Goal: Task Accomplishment & Management: Manage account settings

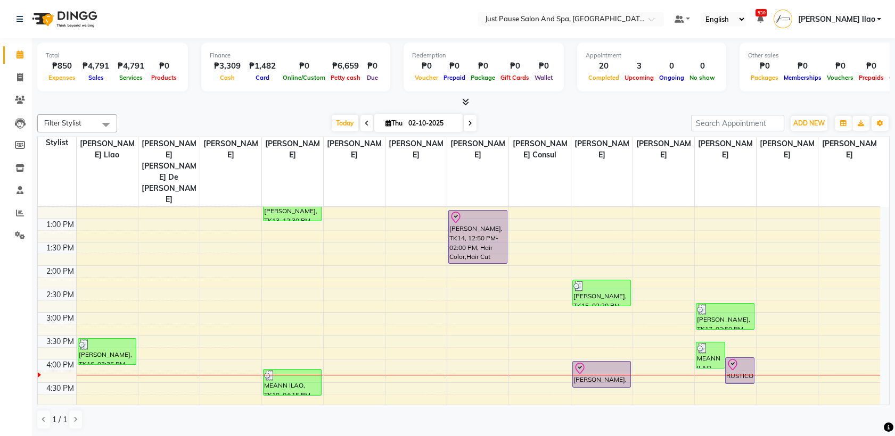
scroll to position [224, 0]
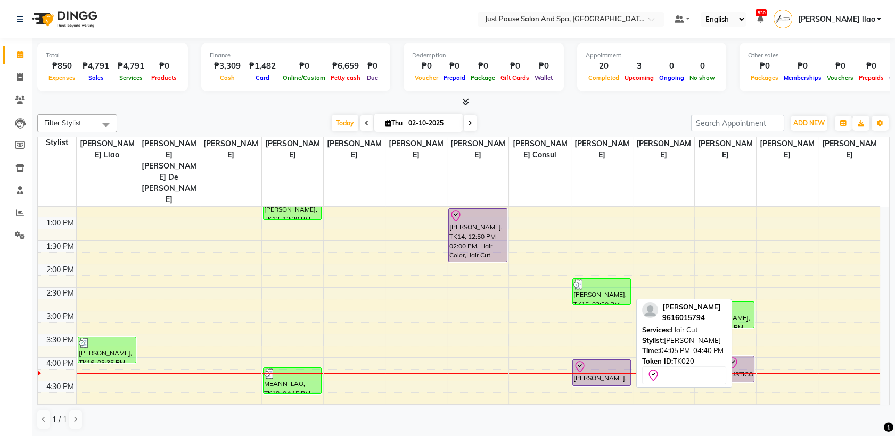
click at [593, 360] on div "[PERSON_NAME], TK20, 04:05 PM-04:40 PM, Hair Cut" at bounding box center [601, 373] width 57 height 26
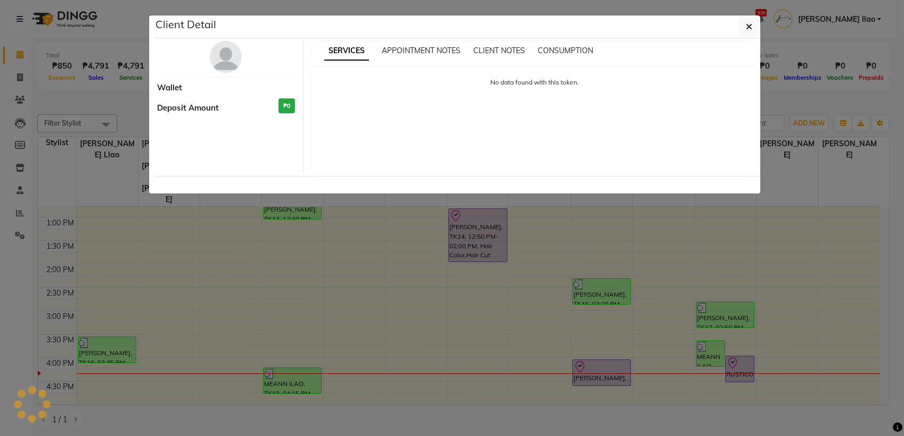
select select "8"
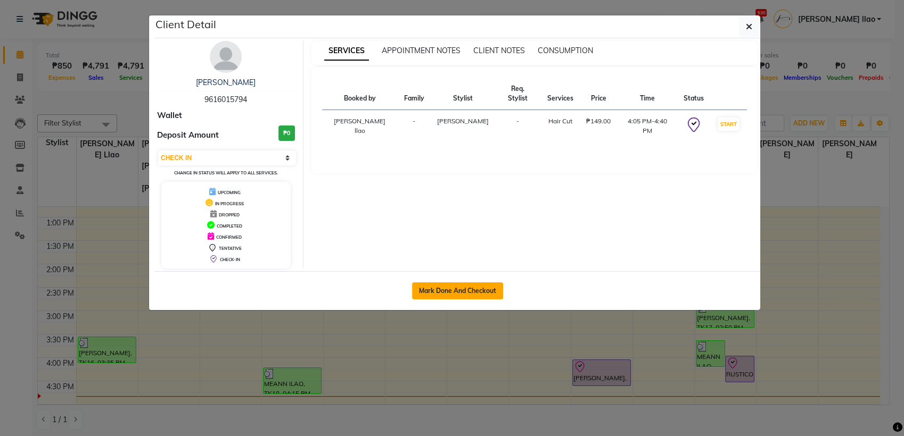
click at [462, 295] on button "Mark Done And Checkout" at bounding box center [457, 291] width 91 height 17
select select "service"
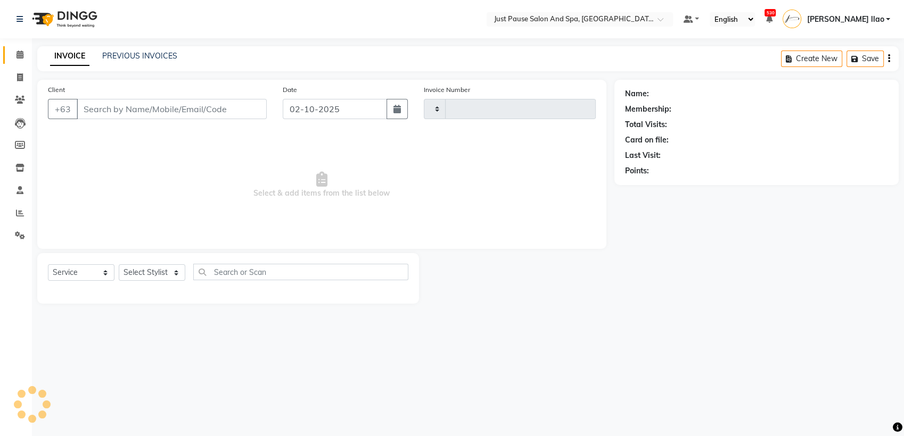
type input "2972"
select select "4927"
select select "G"
select select "30379"
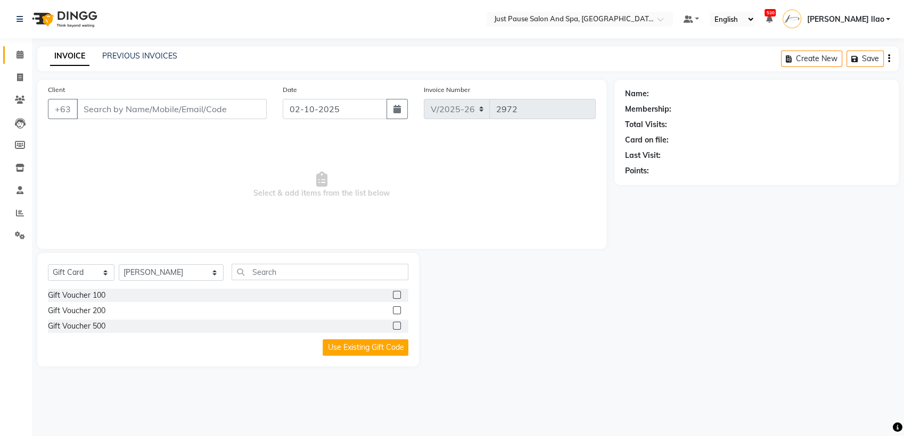
type input "9616015794"
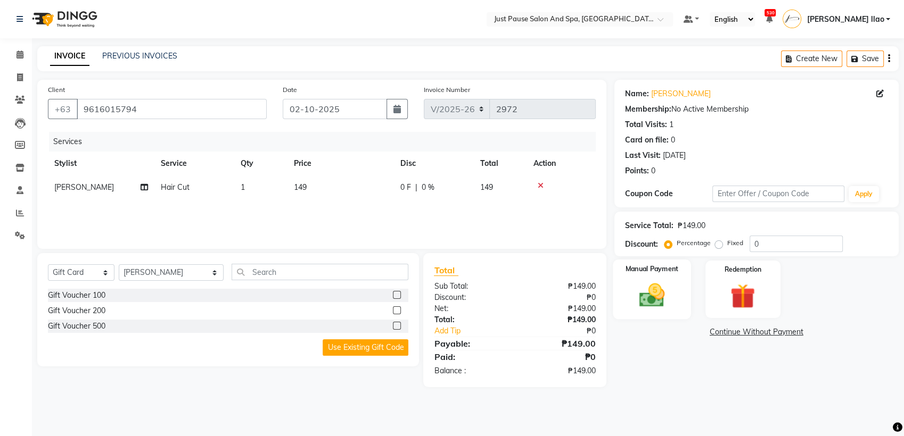
click at [644, 306] on img at bounding box center [652, 296] width 42 height 30
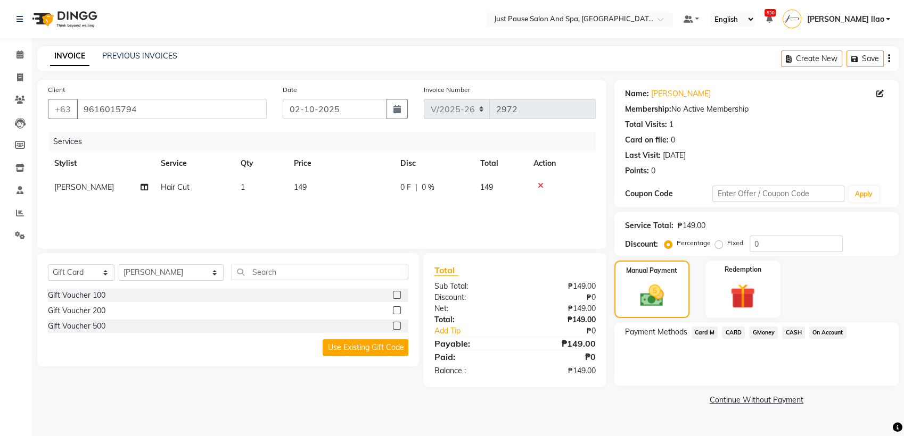
click at [795, 332] on span "CASH" at bounding box center [793, 333] width 23 height 12
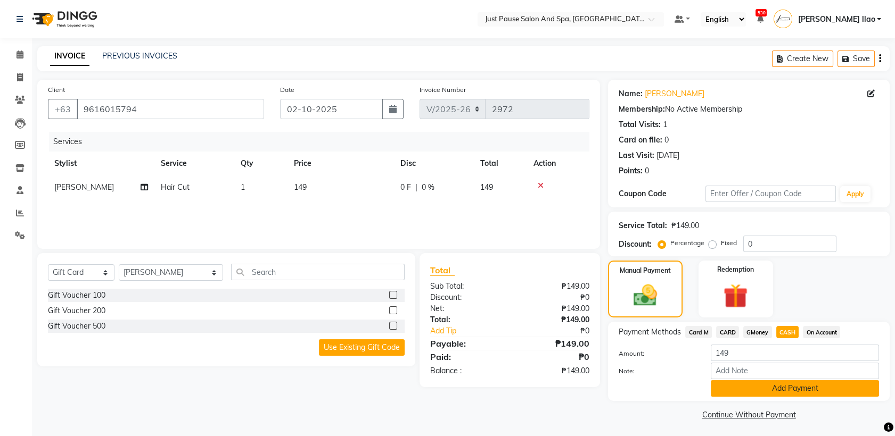
click at [795, 388] on button "Add Payment" at bounding box center [795, 389] width 168 height 17
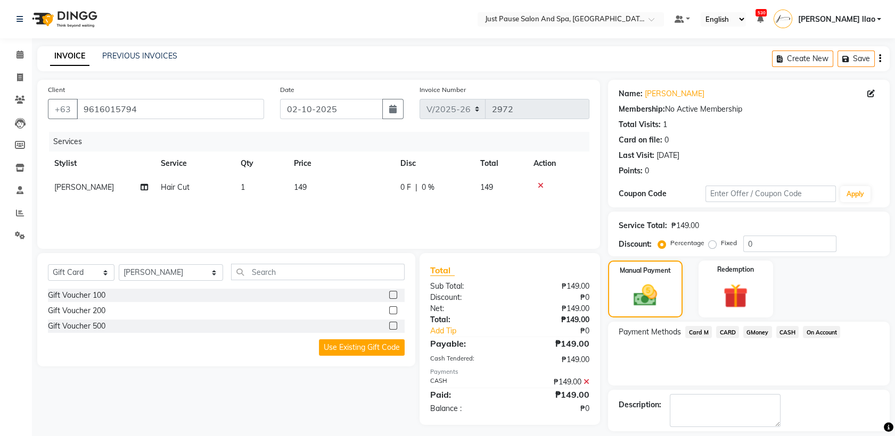
scroll to position [47, 0]
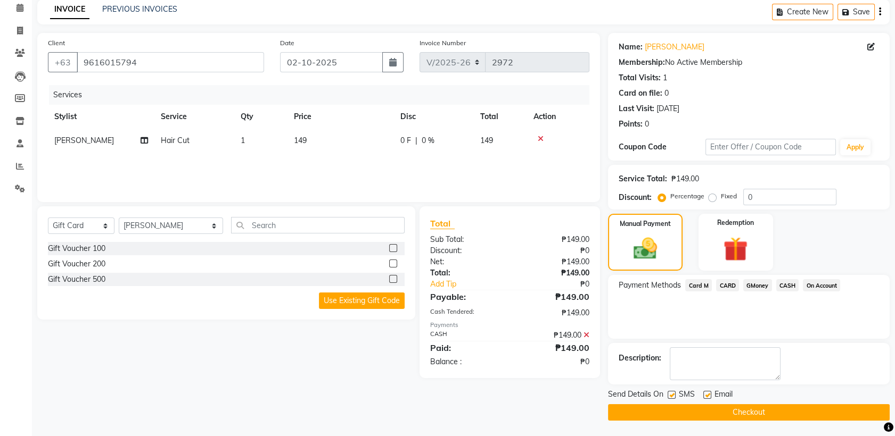
click at [819, 407] on button "Checkout" at bounding box center [749, 413] width 282 height 17
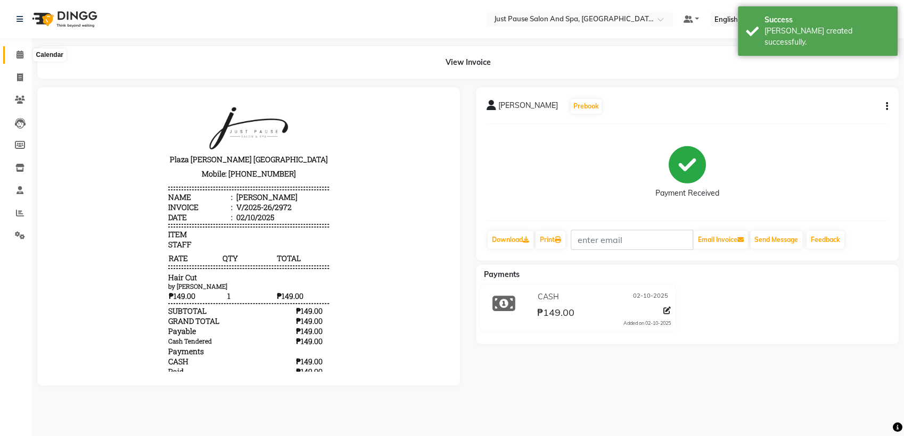
click at [20, 57] on icon at bounding box center [20, 55] width 7 height 8
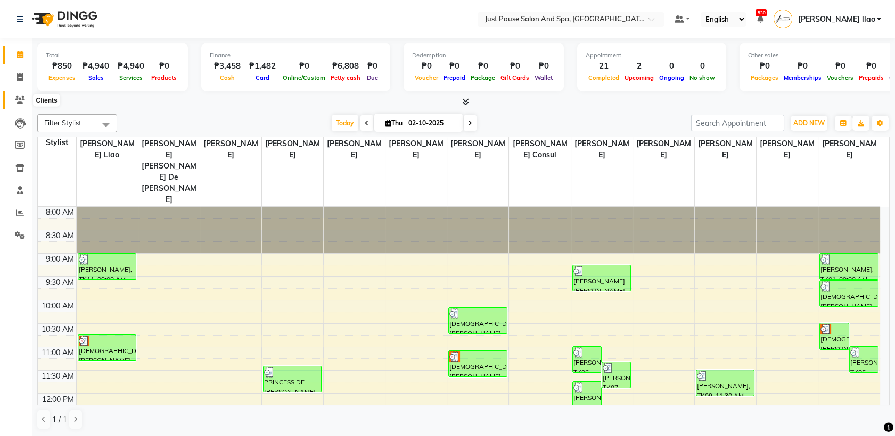
click at [19, 97] on icon at bounding box center [20, 100] width 10 height 8
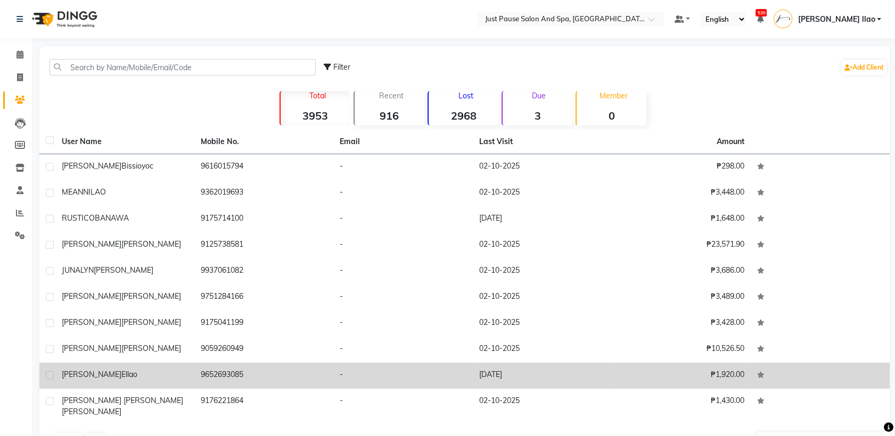
click at [227, 366] on td "9652693085" at bounding box center [263, 376] width 139 height 26
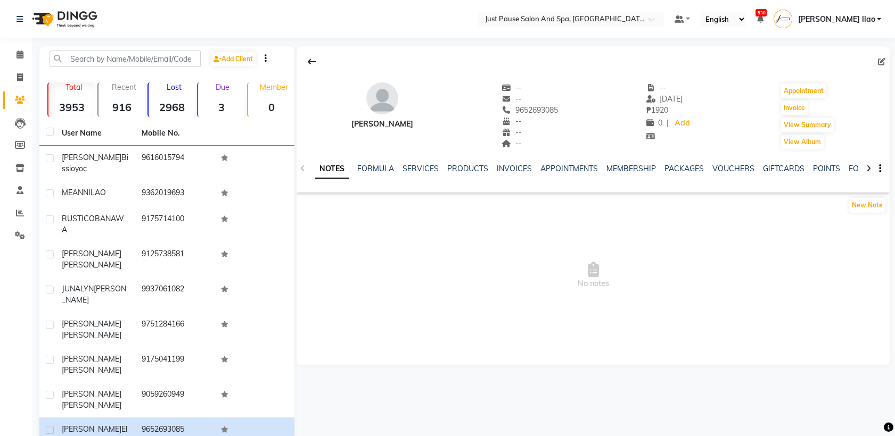
click at [418, 177] on div "NOTES FORMULA SERVICES PRODUCTS INVOICES APPOINTMENTS MEMBERSHIP PACKAGES VOUCH…" at bounding box center [580, 173] width 530 height 20
click at [421, 172] on link "SERVICES" at bounding box center [420, 169] width 36 height 10
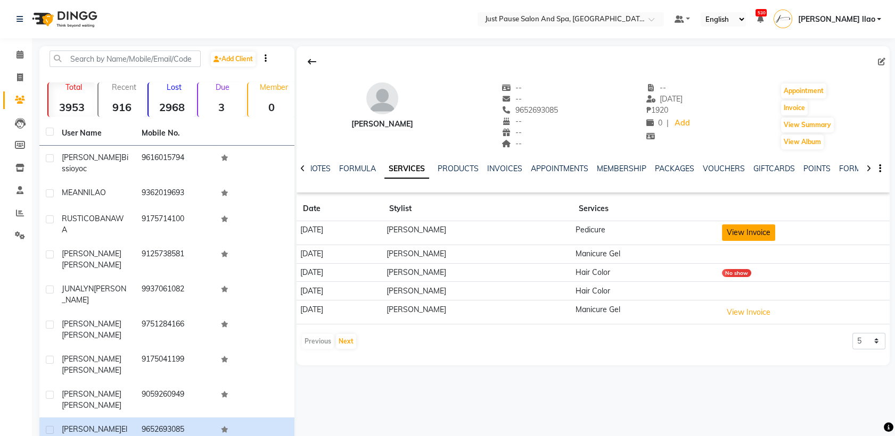
click at [767, 230] on button "View Invoice" at bounding box center [748, 233] width 53 height 17
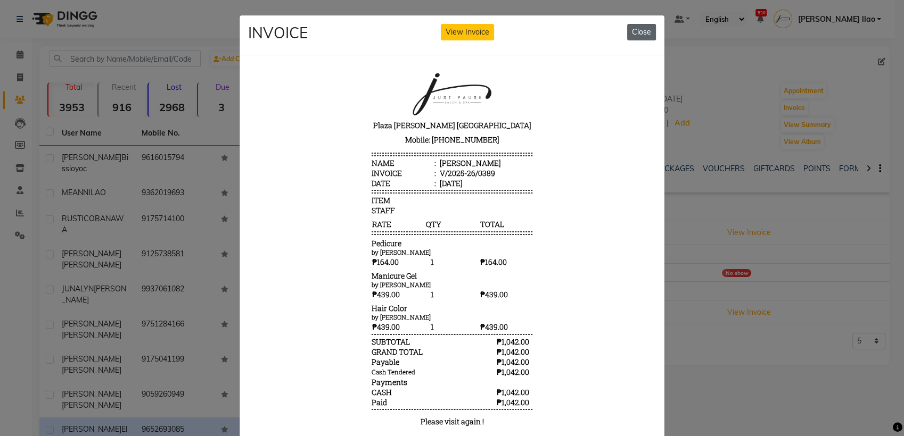
click at [647, 28] on button "Close" at bounding box center [641, 32] width 29 height 17
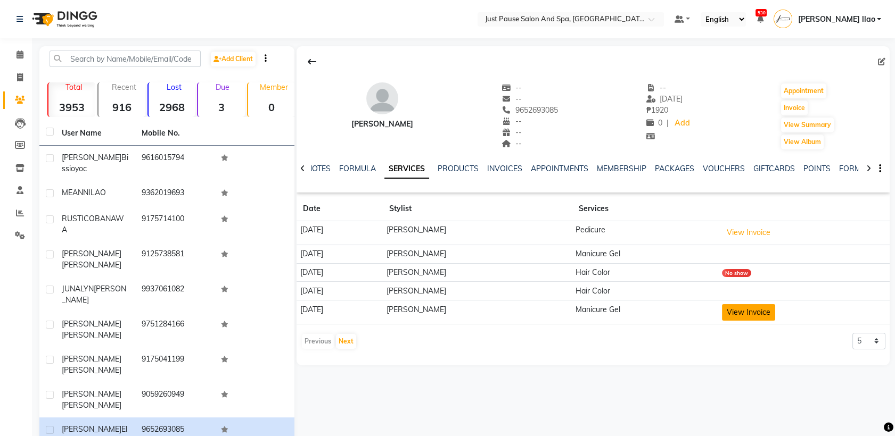
click at [775, 314] on button "View Invoice" at bounding box center [748, 312] width 53 height 17
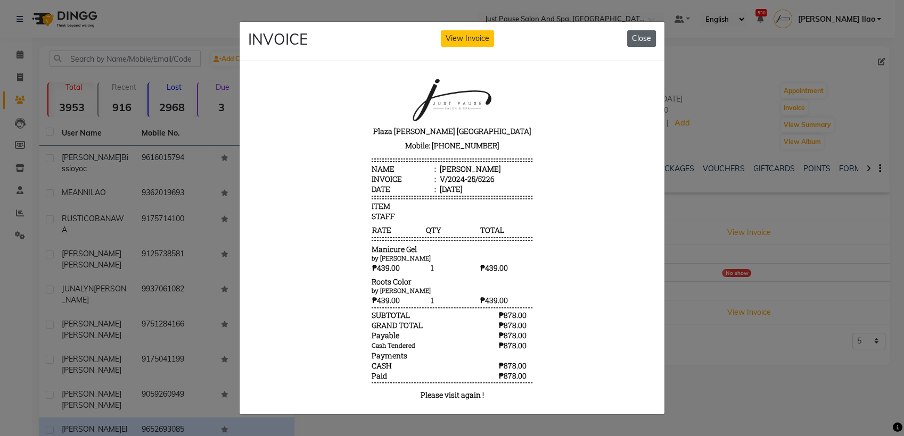
click at [647, 30] on button "Close" at bounding box center [641, 38] width 29 height 17
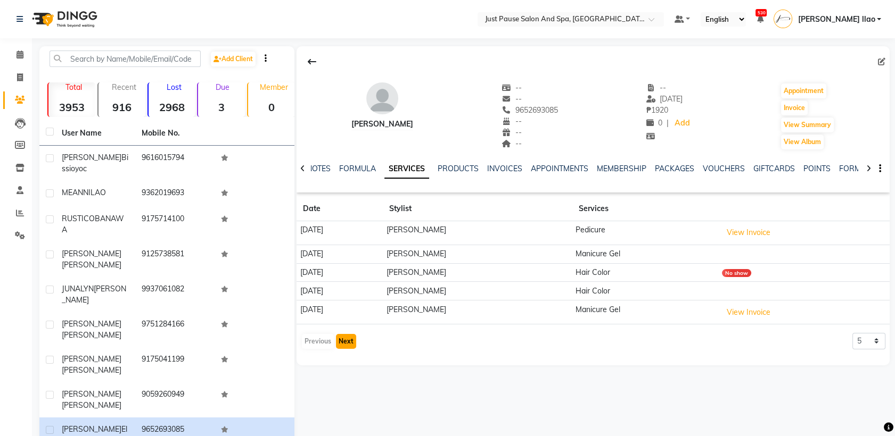
click at [342, 344] on button "Next" at bounding box center [346, 341] width 20 height 15
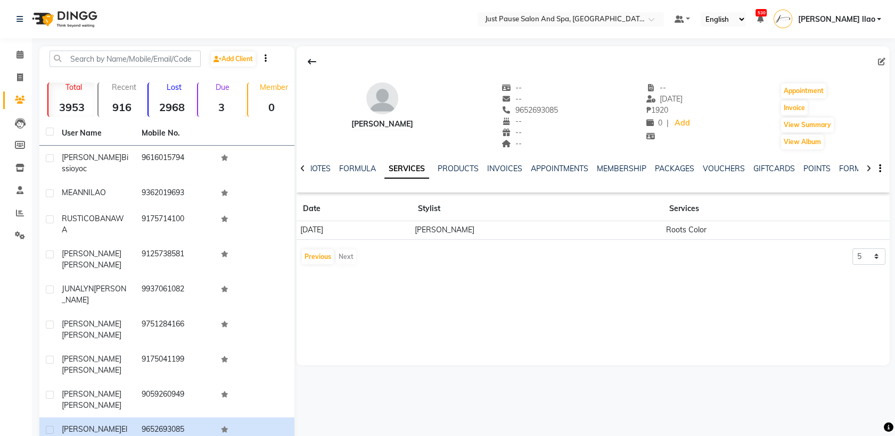
click at [340, 257] on div "Previous Next" at bounding box center [329, 257] width 56 height 17
click at [17, 56] on icon at bounding box center [20, 55] width 7 height 8
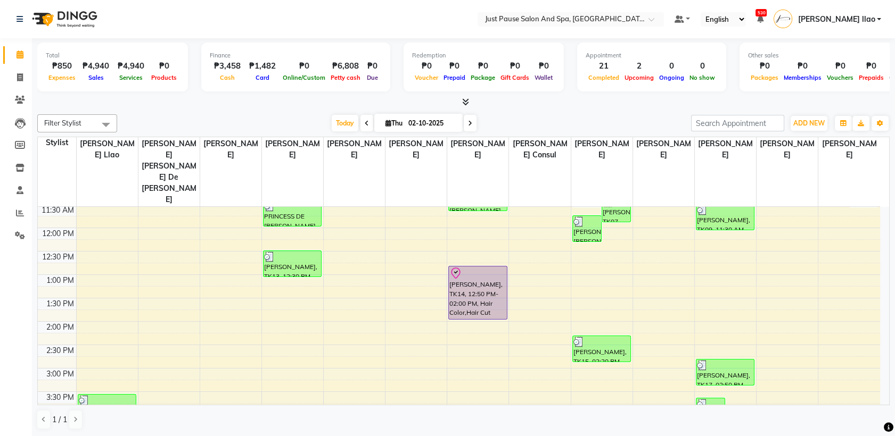
scroll to position [167, 0]
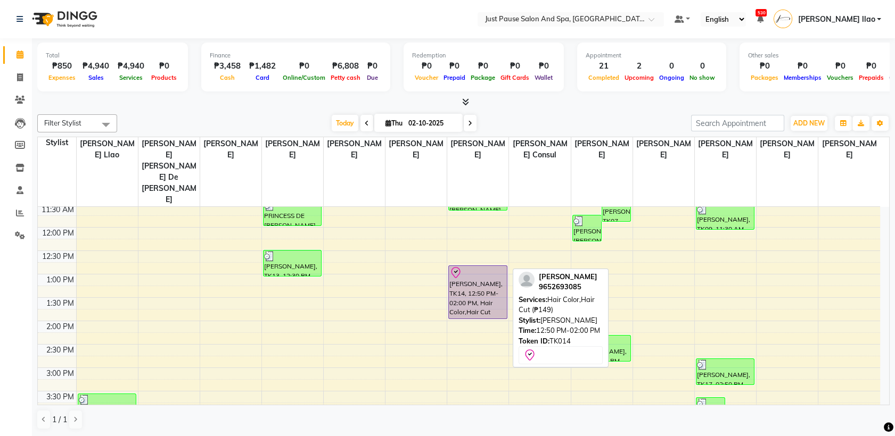
click at [496, 266] on div "[PERSON_NAME], TK14, 12:50 PM-02:00 PM, Hair Color,Hair Cut (₱149)" at bounding box center [477, 292] width 57 height 53
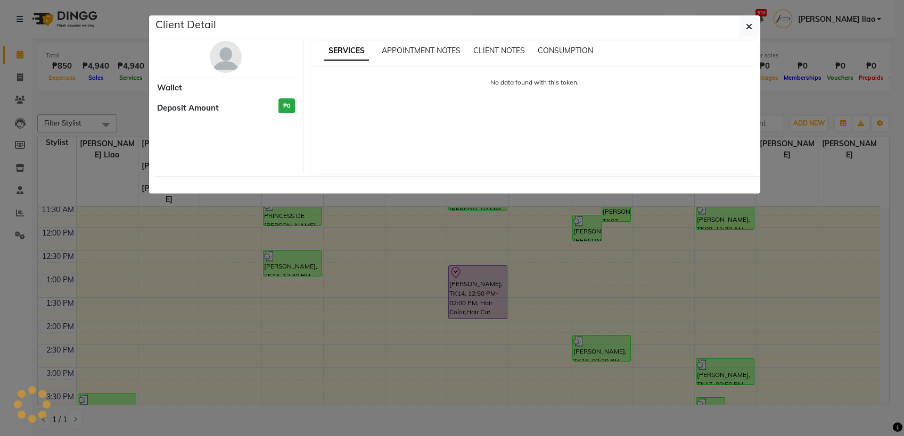
select select "8"
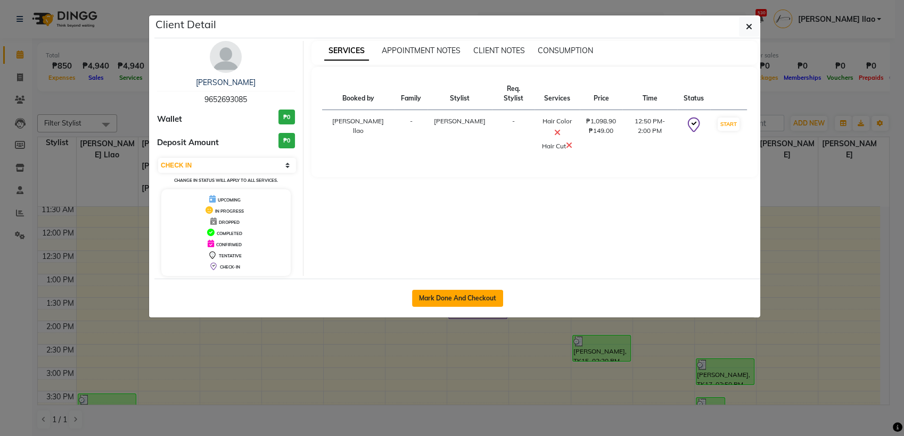
click at [460, 300] on button "Mark Done And Checkout" at bounding box center [457, 298] width 91 height 17
select select "service"
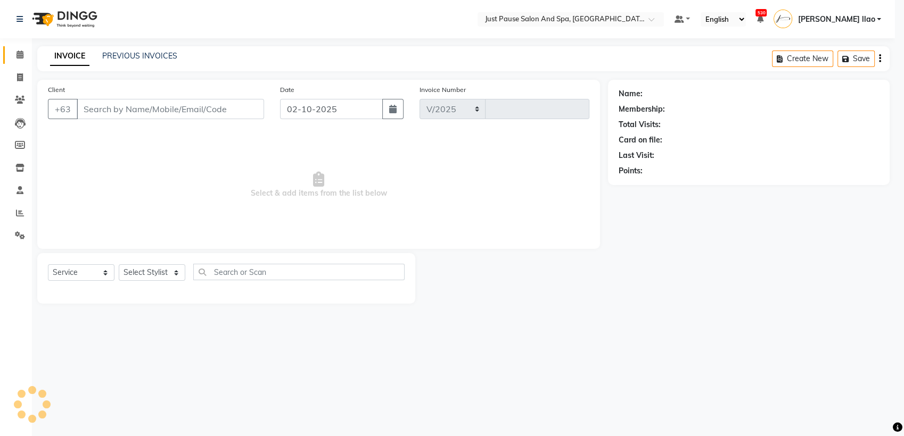
select select "4927"
type input "2973"
select select "G"
select select "30379"
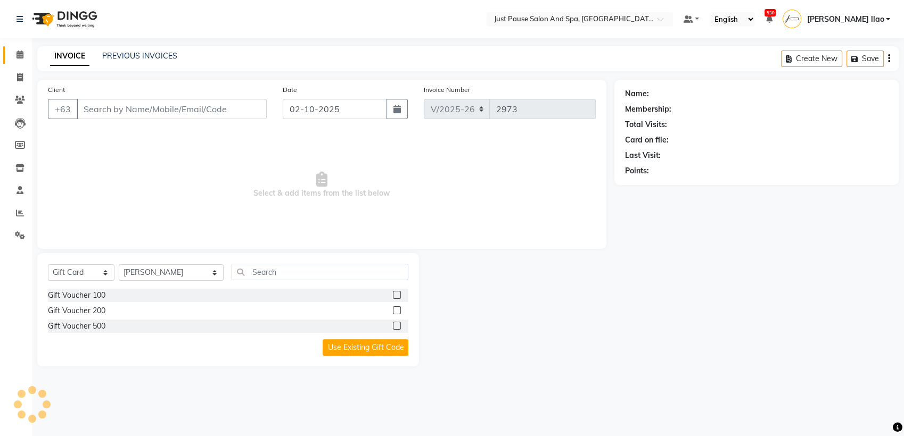
type input "9652693085"
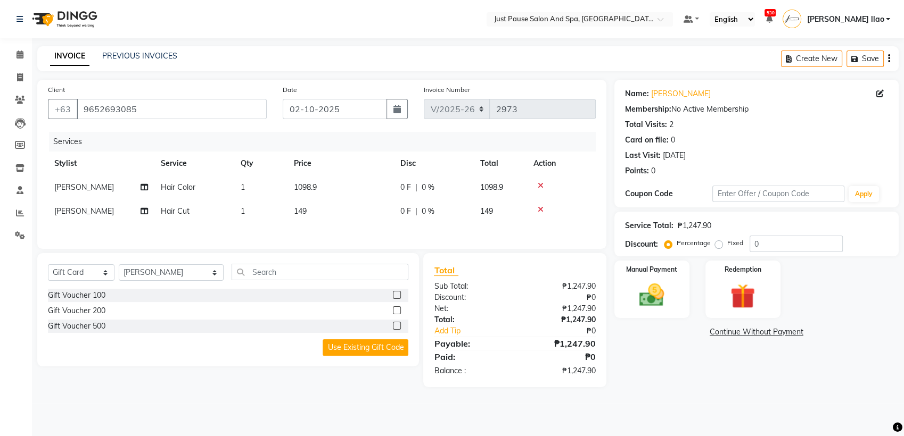
click at [319, 190] on td "1098.9" at bounding box center [340, 188] width 106 height 24
select select "31573"
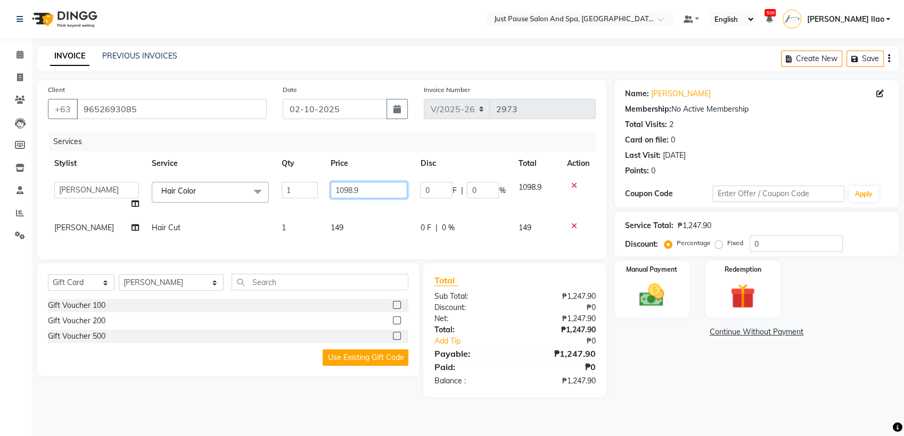
click at [359, 190] on input "1098.9" at bounding box center [369, 190] width 77 height 17
type input "1"
type input "439"
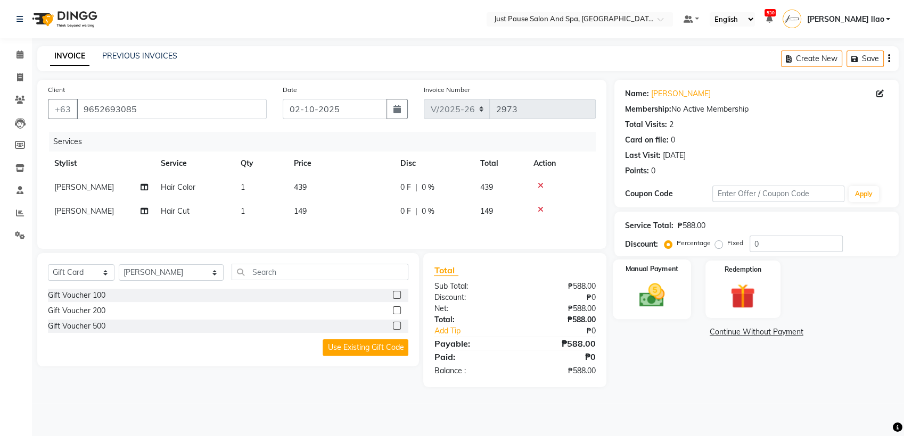
click at [648, 301] on img at bounding box center [652, 296] width 42 height 30
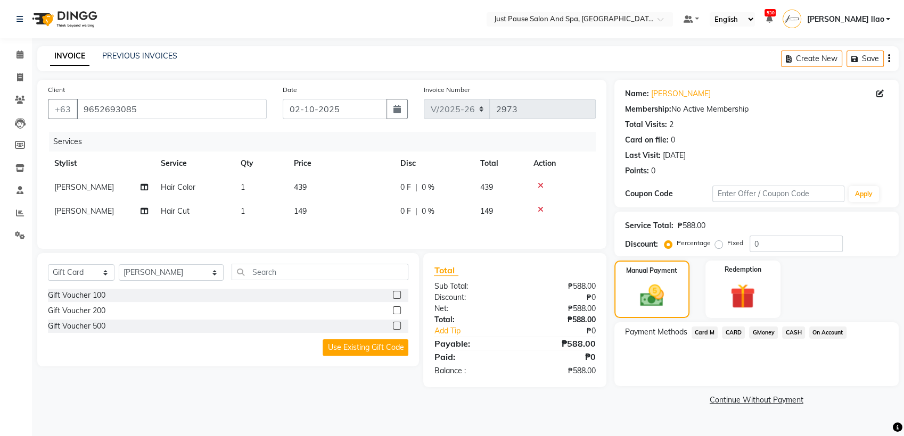
click at [796, 334] on span "CASH" at bounding box center [793, 333] width 23 height 12
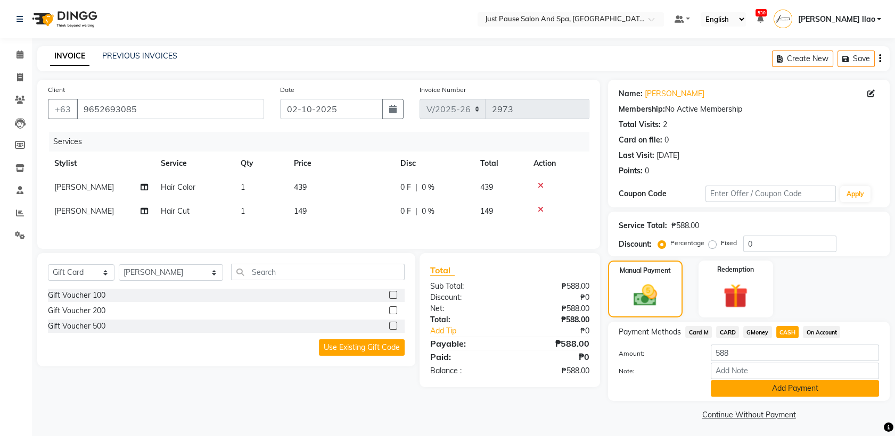
click at [828, 387] on button "Add Payment" at bounding box center [795, 389] width 168 height 17
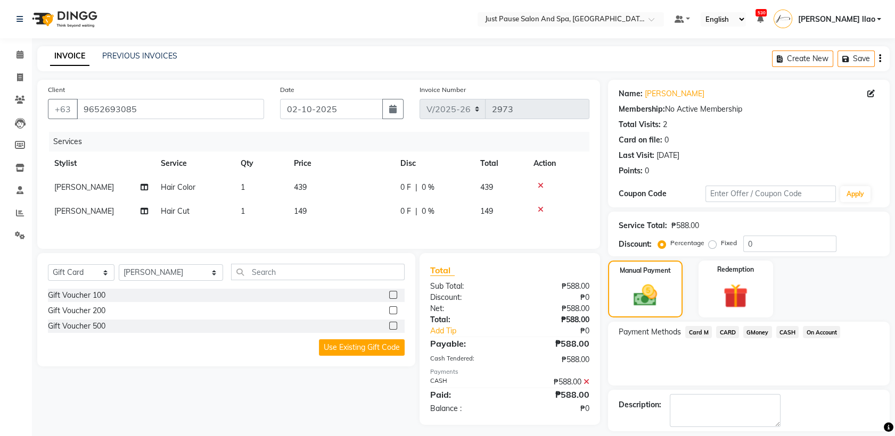
scroll to position [47, 0]
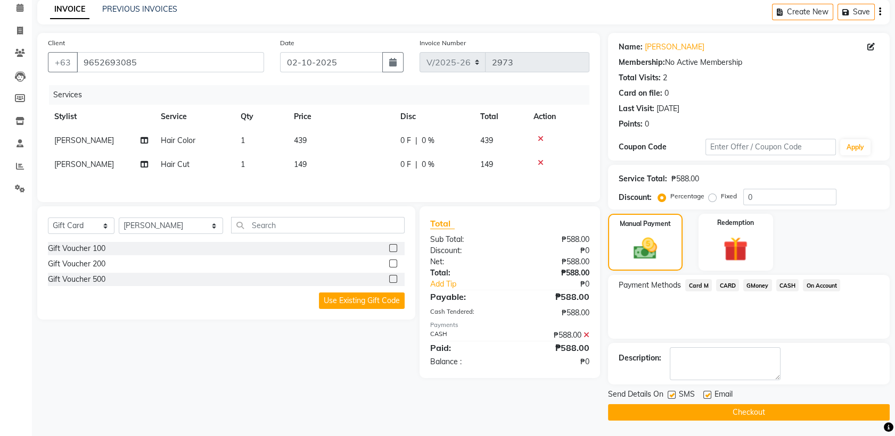
click at [859, 412] on button "Checkout" at bounding box center [749, 413] width 282 height 17
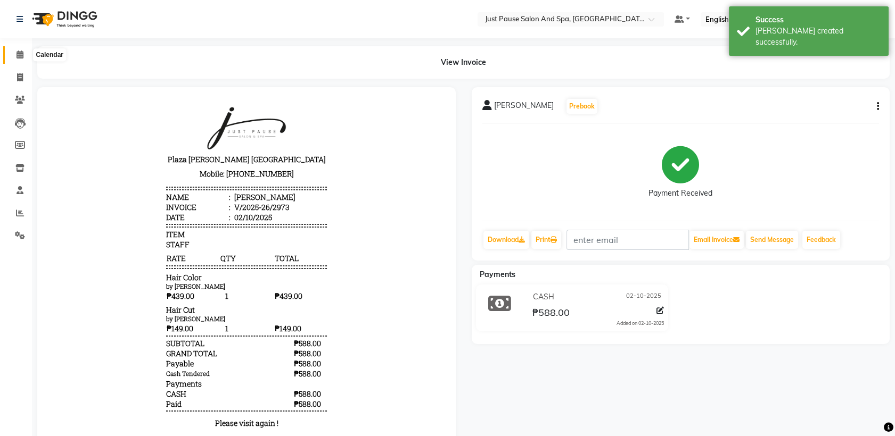
click at [19, 56] on icon at bounding box center [20, 55] width 7 height 8
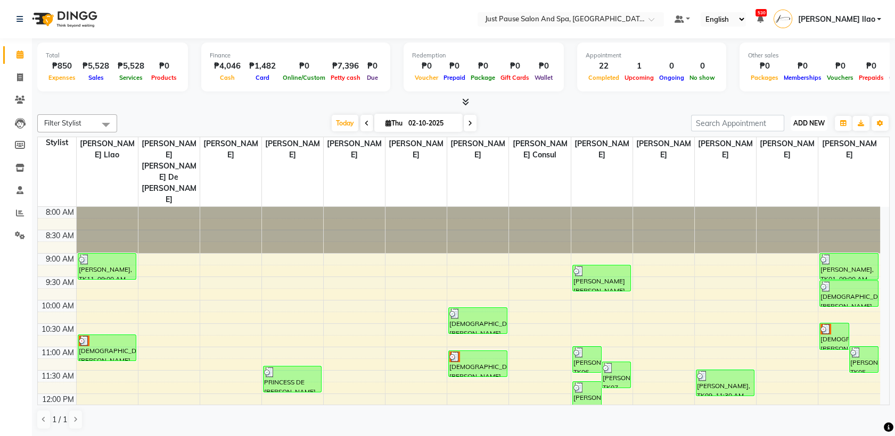
click at [806, 123] on span "ADD NEW" at bounding box center [808, 123] width 31 height 8
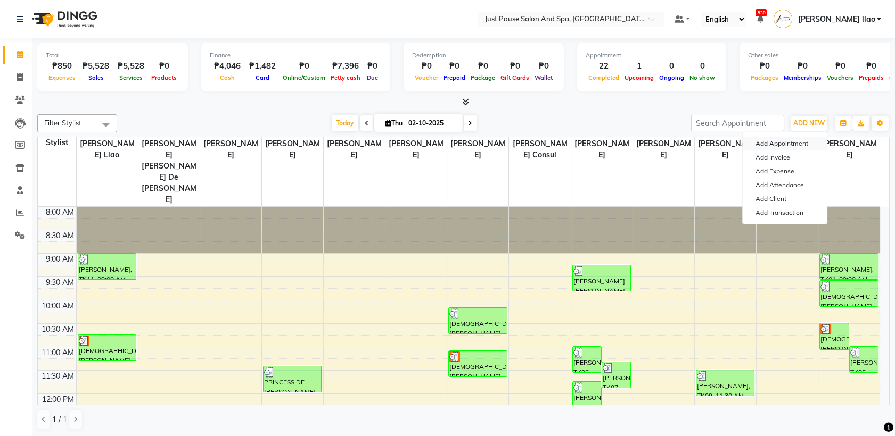
click at [801, 144] on button "Add Appointment" at bounding box center [785, 144] width 84 height 14
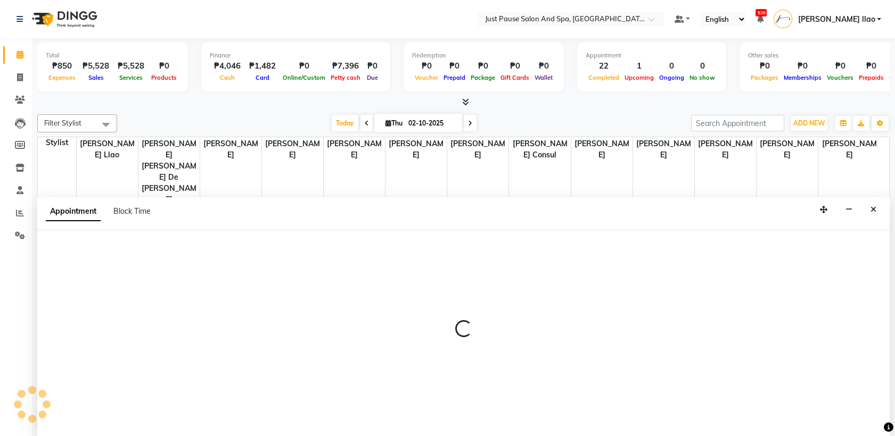
select select "tentative"
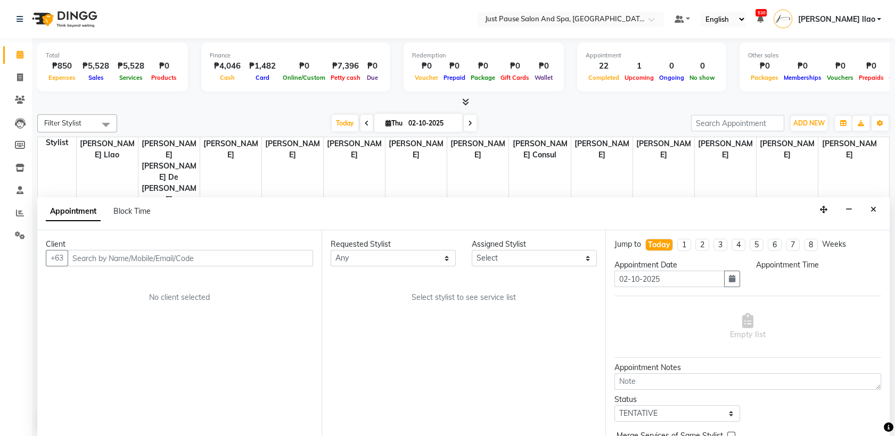
select select "540"
click at [266, 265] on input "text" at bounding box center [190, 258] width 245 height 17
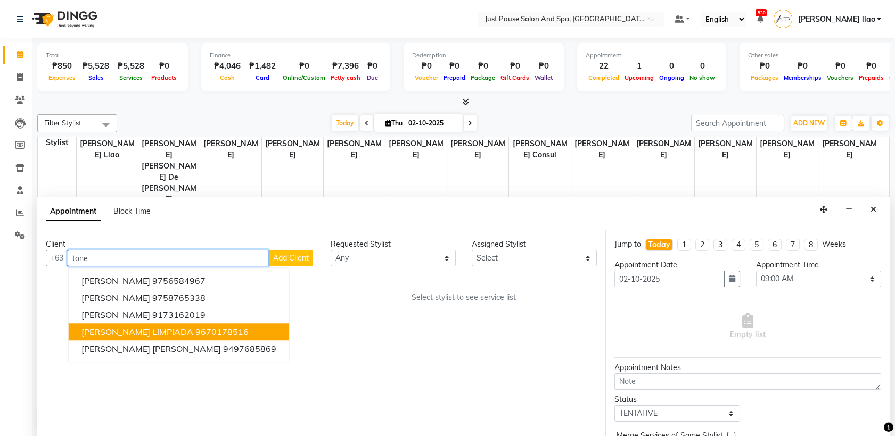
click at [195, 328] on ngb-highlight "9670178516" at bounding box center [221, 332] width 53 height 11
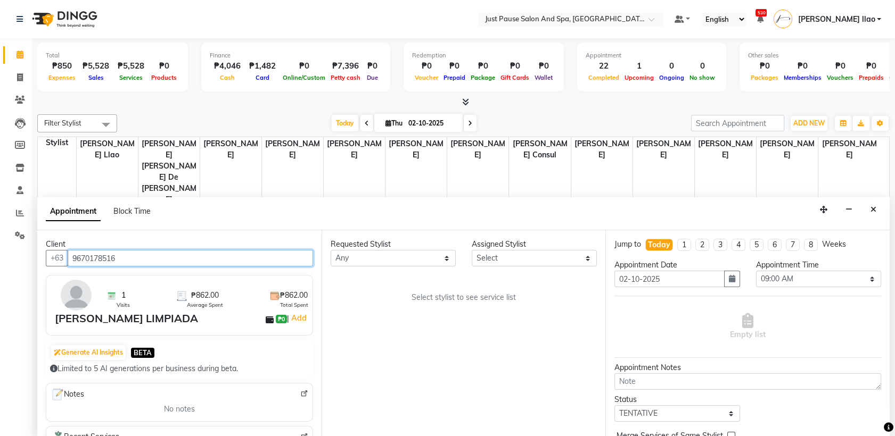
type input "9670178516"
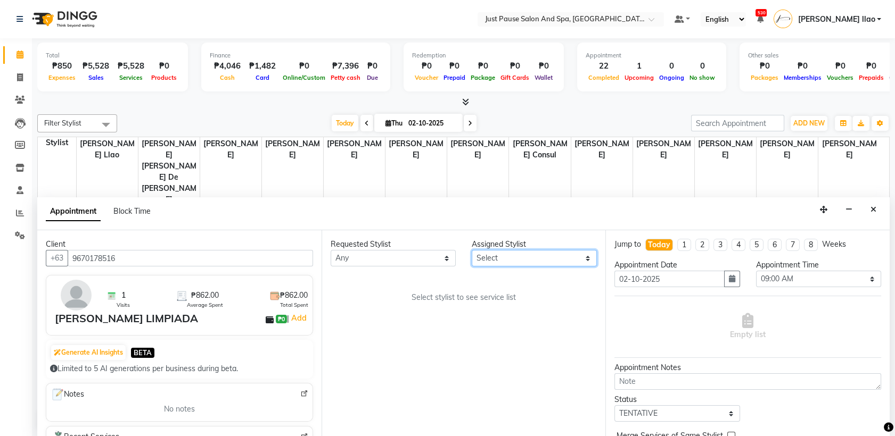
click at [505, 258] on select "Select [PERSON_NAME] [PERSON_NAME] [PERSON_NAME] llao [PERSON_NAME] [PERSON_NAM…" at bounding box center [534, 258] width 125 height 17
select select "31573"
click at [472, 250] on select "Select [PERSON_NAME] [PERSON_NAME] [PERSON_NAME] llao [PERSON_NAME] [PERSON_NAM…" at bounding box center [534, 258] width 125 height 17
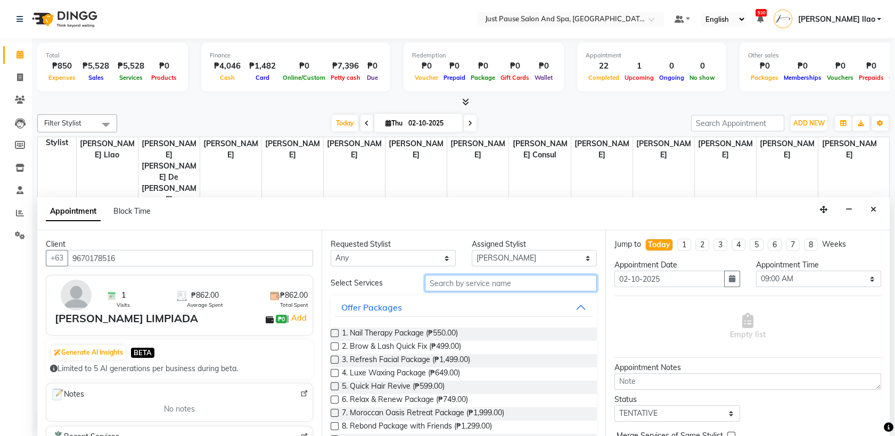
click at [501, 290] on input "text" at bounding box center [511, 283] width 172 height 17
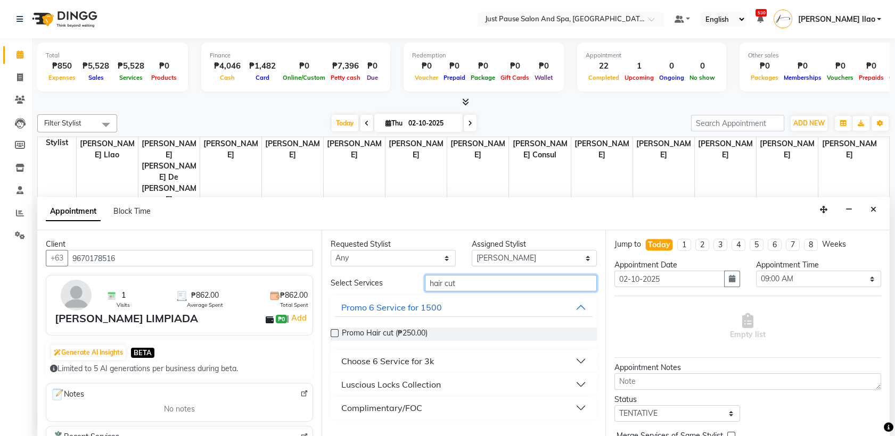
type input "hair cut"
click at [419, 378] on div "Luscious Locks Collection" at bounding box center [391, 384] width 100 height 13
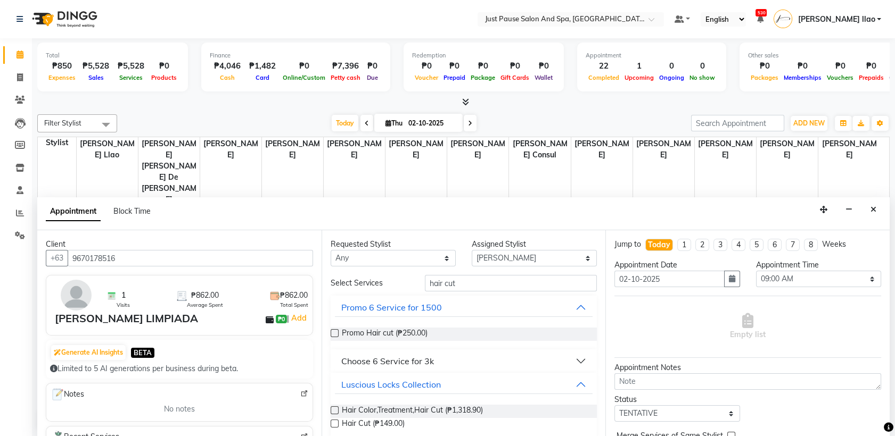
click at [333, 423] on label at bounding box center [335, 424] width 8 height 8
click at [333, 423] on input "checkbox" at bounding box center [334, 425] width 7 height 7
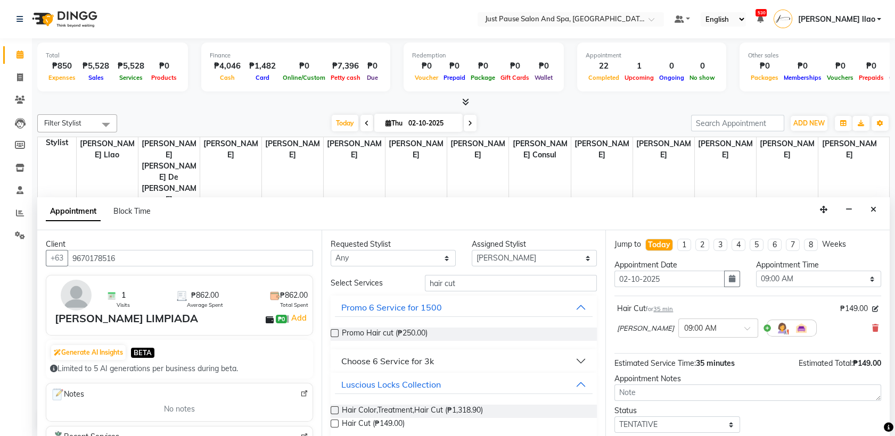
click at [333, 423] on label at bounding box center [335, 424] width 8 height 8
click at [333, 423] on input "checkbox" at bounding box center [334, 425] width 7 height 7
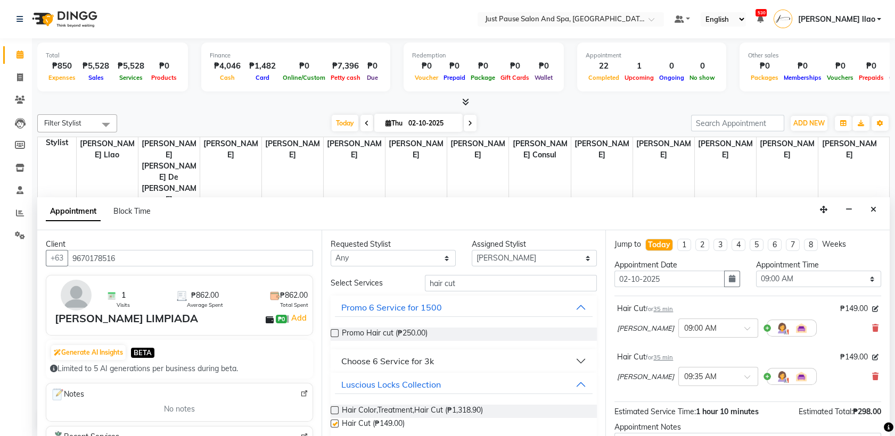
checkbox input "false"
click at [804, 277] on select "Select 09:00 AM 09:05 AM 09:10 AM 09:15 AM 09:20 AM 09:25 AM 09:30 AM 09:35 AM …" at bounding box center [818, 279] width 125 height 17
select select "1035"
click at [756, 271] on select "Select 09:00 AM 09:05 AM 09:10 AM 09:15 AM 09:20 AM 09:25 AM 09:30 AM 09:35 AM …" at bounding box center [818, 279] width 125 height 17
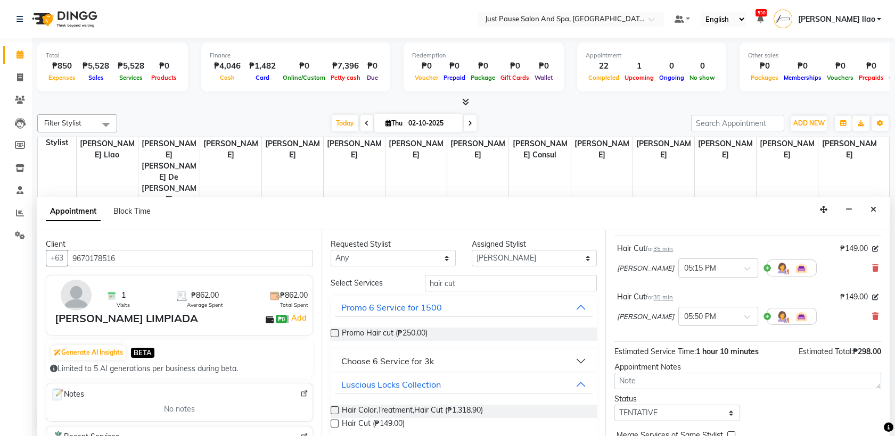
scroll to position [111, 0]
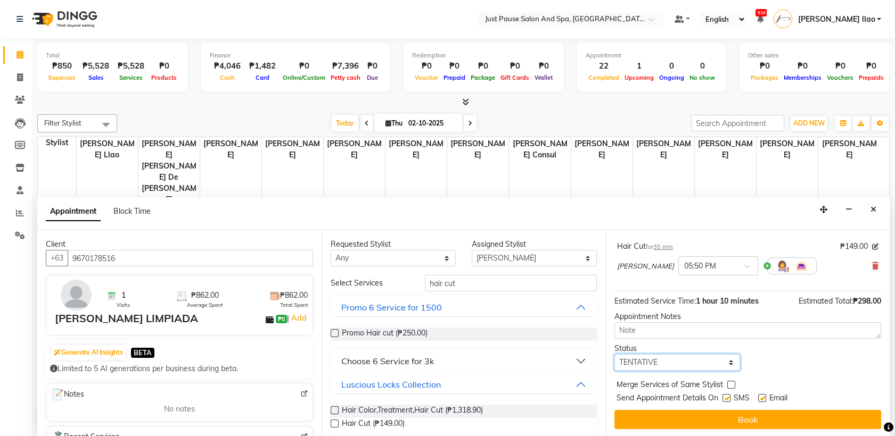
click at [700, 360] on select "Select TENTATIVE CONFIRM CHECK-IN UPCOMING" at bounding box center [676, 363] width 125 height 17
select select "check-in"
click at [614, 355] on select "Select TENTATIVE CONFIRM CHECK-IN UPCOMING" at bounding box center [676, 363] width 125 height 17
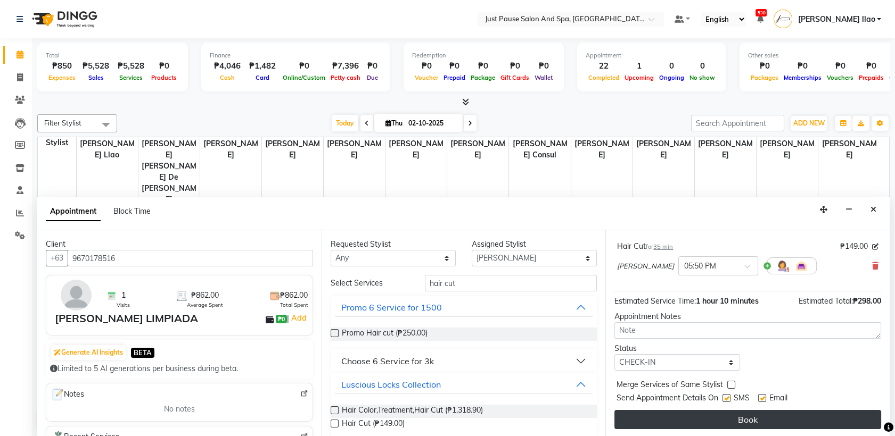
click at [711, 417] on button "Book" at bounding box center [747, 419] width 267 height 19
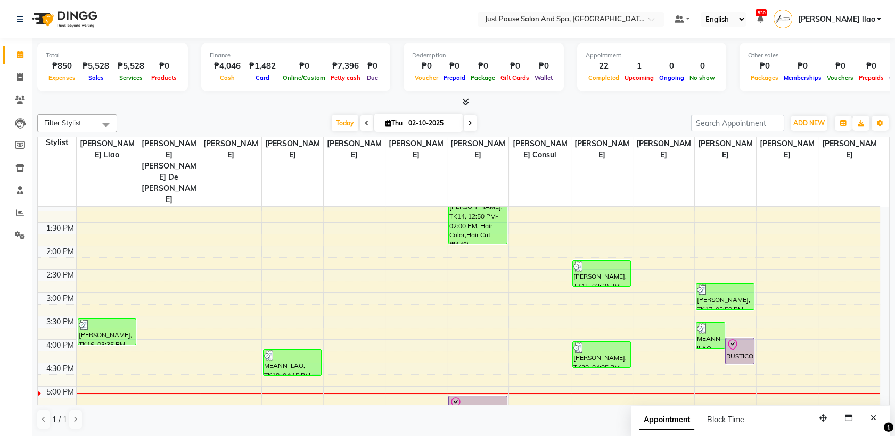
scroll to position [244, 0]
